Goal: Download file/media

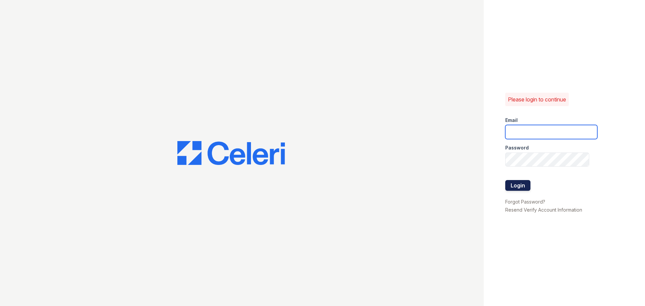
type input "[EMAIL_ADDRESS][DOMAIN_NAME]"
click at [513, 185] on button "Login" at bounding box center [517, 185] width 25 height 11
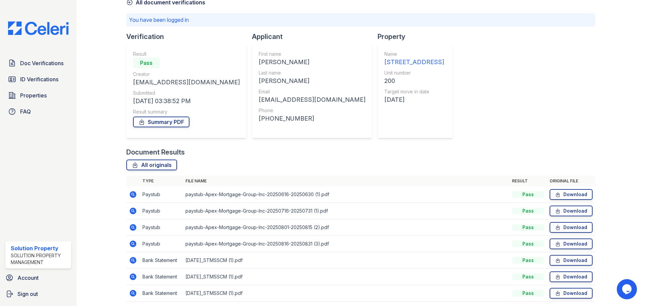
scroll to position [62, 0]
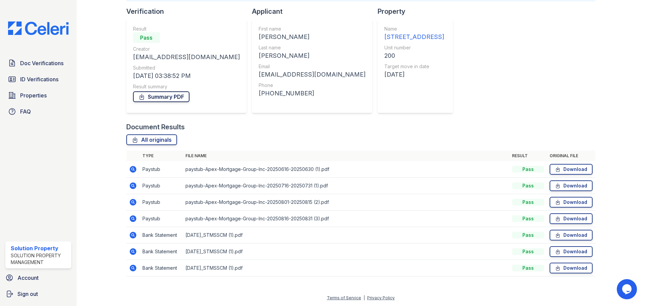
click at [169, 100] on link "Summary PDF" at bounding box center [161, 96] width 56 height 11
click at [568, 236] on link "Download" at bounding box center [571, 235] width 43 height 11
click at [564, 251] on link "Download" at bounding box center [571, 251] width 43 height 11
click at [566, 271] on link "Download" at bounding box center [571, 268] width 43 height 11
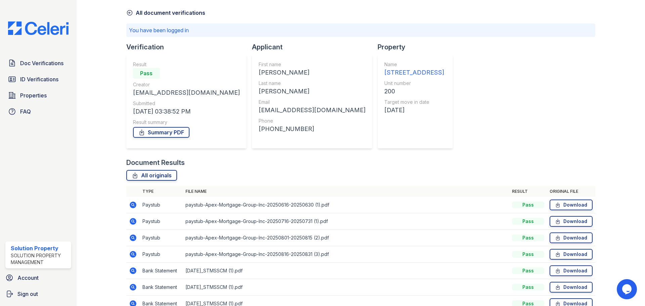
scroll to position [0, 0]
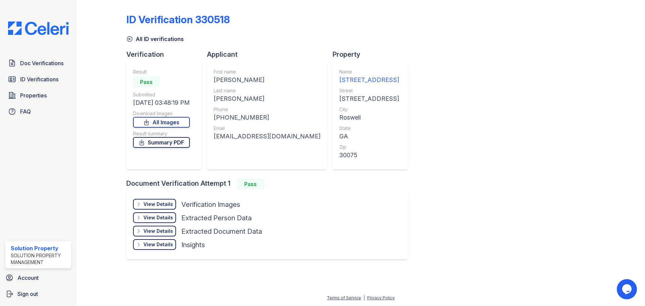
click at [162, 145] on link "Summary PDF" at bounding box center [161, 142] width 57 height 11
